Goal: Task Accomplishment & Management: Use online tool/utility

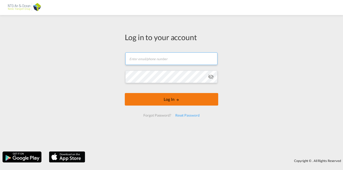
type input "[EMAIL_ADDRESS][DOMAIN_NAME]"
click at [175, 100] on button "Log In" at bounding box center [171, 99] width 93 height 13
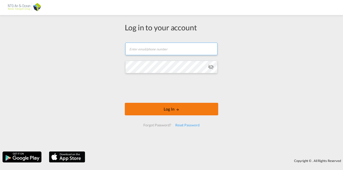
type input "[EMAIL_ADDRESS][DOMAIN_NAME]"
click at [173, 108] on button "Log In" at bounding box center [171, 109] width 93 height 13
